Goal: Task Accomplishment & Management: Complete application form

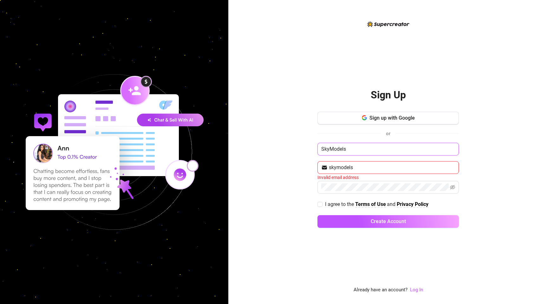
click at [364, 149] on input "SkyModels" at bounding box center [389, 149] width 142 height 13
click at [360, 164] on input "skymodels" at bounding box center [392, 168] width 126 height 8
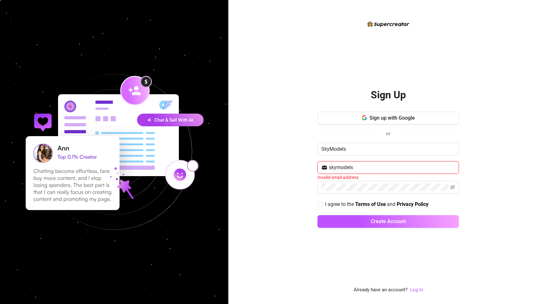
click at [360, 164] on input "skymodels" at bounding box center [392, 168] width 126 height 8
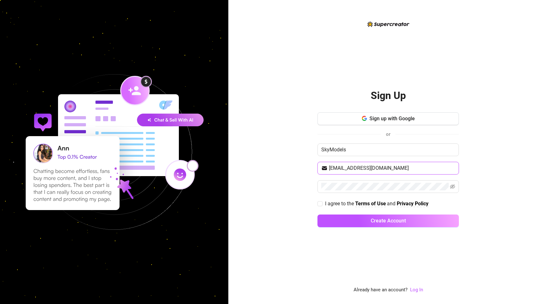
type input "[EMAIL_ADDRESS][DOMAIN_NAME]"
click at [322, 201] on input "I agree to the Terms of Use and Privacy Policy" at bounding box center [320, 203] width 4 height 4
checkbox input "true"
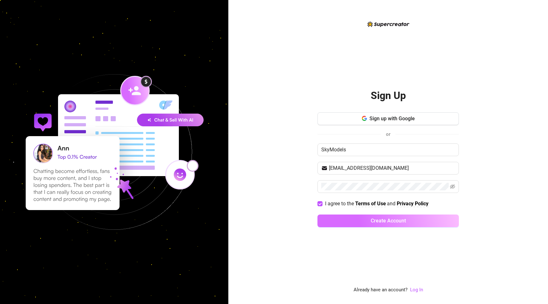
click at [357, 225] on button "Create Account" at bounding box center [389, 221] width 142 height 13
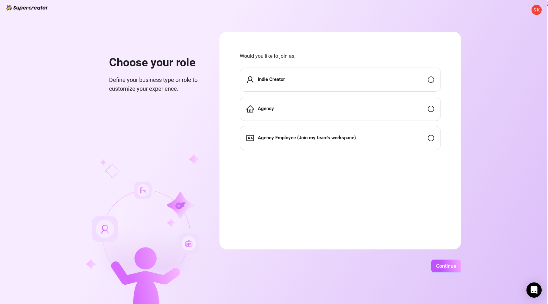
click at [328, 81] on div "Indie Creator" at bounding box center [340, 80] width 201 height 24
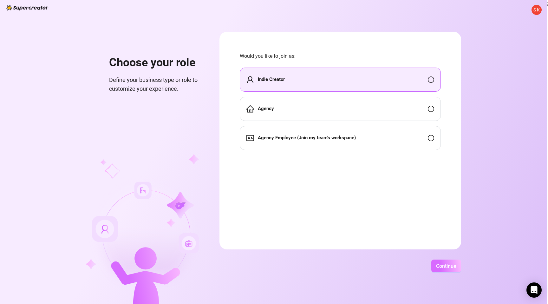
click at [441, 266] on span "Continue" at bounding box center [446, 266] width 20 height 6
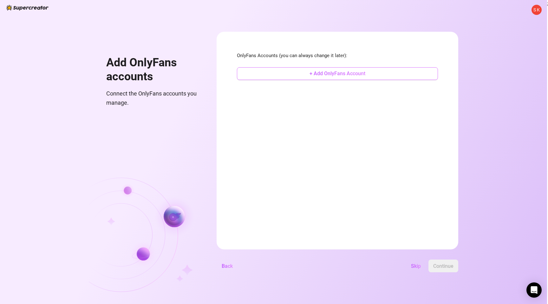
click at [368, 76] on button "+ Add OnlyFans Account" at bounding box center [337, 73] width 201 height 13
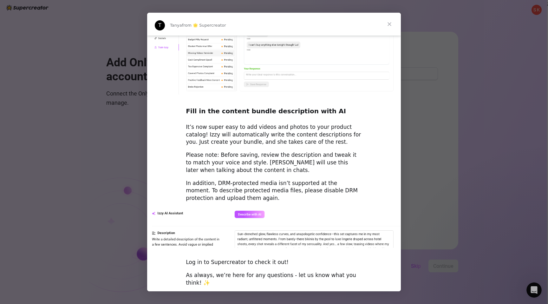
scroll to position [808, 0]
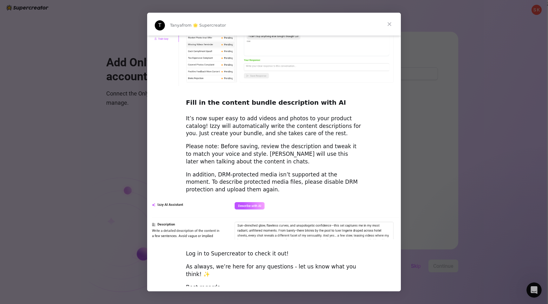
click at [389, 24] on span "Close" at bounding box center [389, 24] width 23 height 23
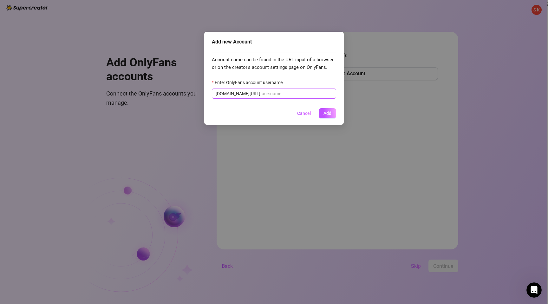
click at [286, 98] on span "onlyfans.com/" at bounding box center [274, 94] width 124 height 10
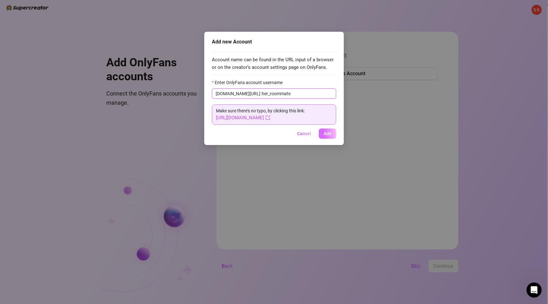
type input "her_roommate"
click at [324, 136] on span "Add" at bounding box center [328, 133] width 8 height 5
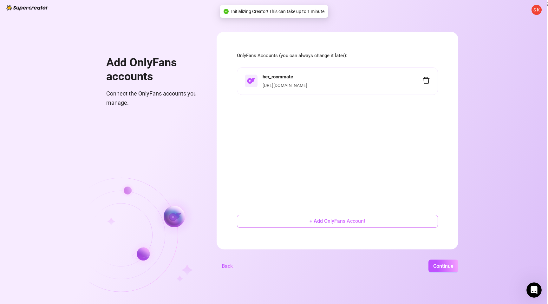
click at [347, 226] on button "+ Add OnlyFans Account" at bounding box center [337, 221] width 201 height 13
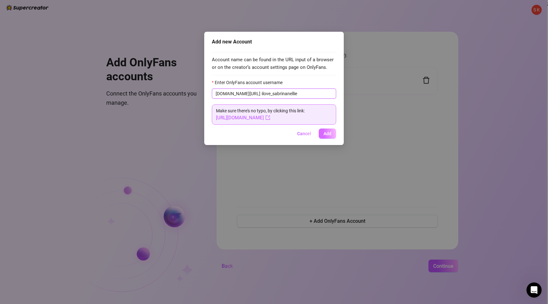
type input "ilove_sabrinanellie"
click at [330, 129] on button "Add" at bounding box center [327, 134] width 17 height 10
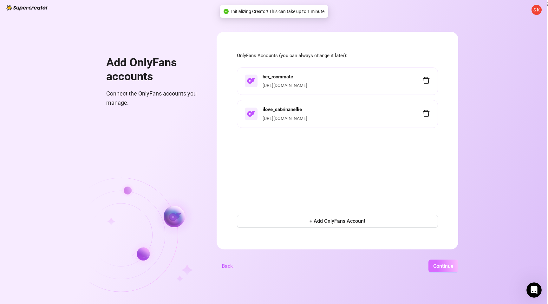
click at [451, 266] on span "Continue" at bounding box center [444, 266] width 20 height 6
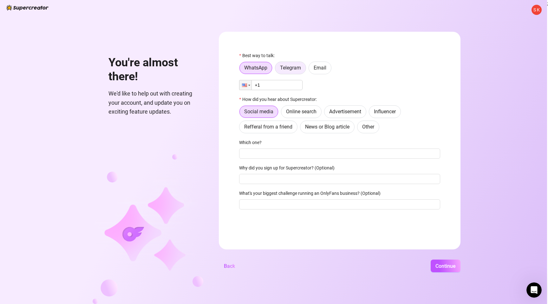
click at [295, 73] on label "Telegram" at bounding box center [290, 68] width 31 height 13
click at [277, 70] on input "Telegram" at bounding box center [277, 70] width 0 height 0
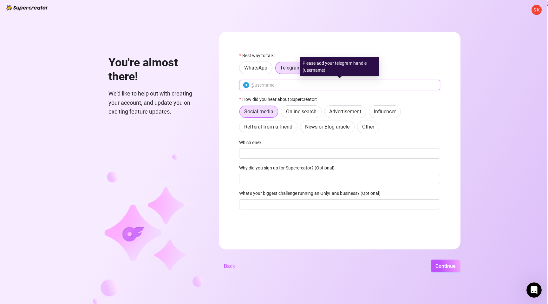
click at [284, 86] on input "text" at bounding box center [344, 85] width 186 height 7
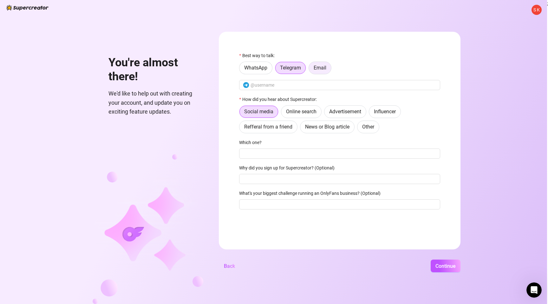
click at [324, 71] on label "Email" at bounding box center [320, 68] width 23 height 13
click at [311, 70] on input "Email" at bounding box center [311, 70] width 0 height 0
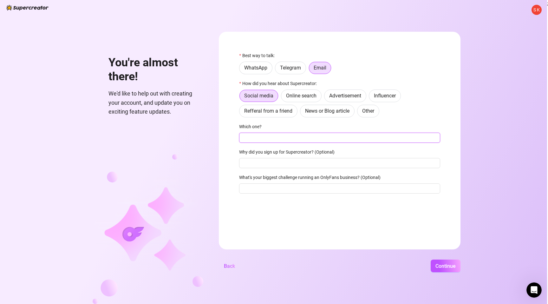
click at [291, 136] on input "Which one?" at bounding box center [339, 138] width 201 height 10
type input "s"
type input "Social Media"
click at [269, 162] on input "Why did you sign up for Supercreator? (Optional)" at bounding box center [339, 163] width 201 height 10
click at [438, 267] on span "Continue" at bounding box center [446, 266] width 20 height 6
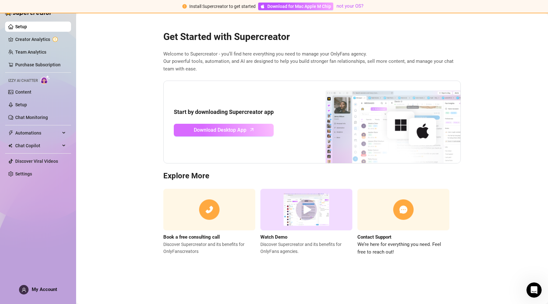
click at [265, 134] on link "Download Desktop App" at bounding box center [224, 130] width 100 height 13
